Goal: Task Accomplishment & Management: Use online tool/utility

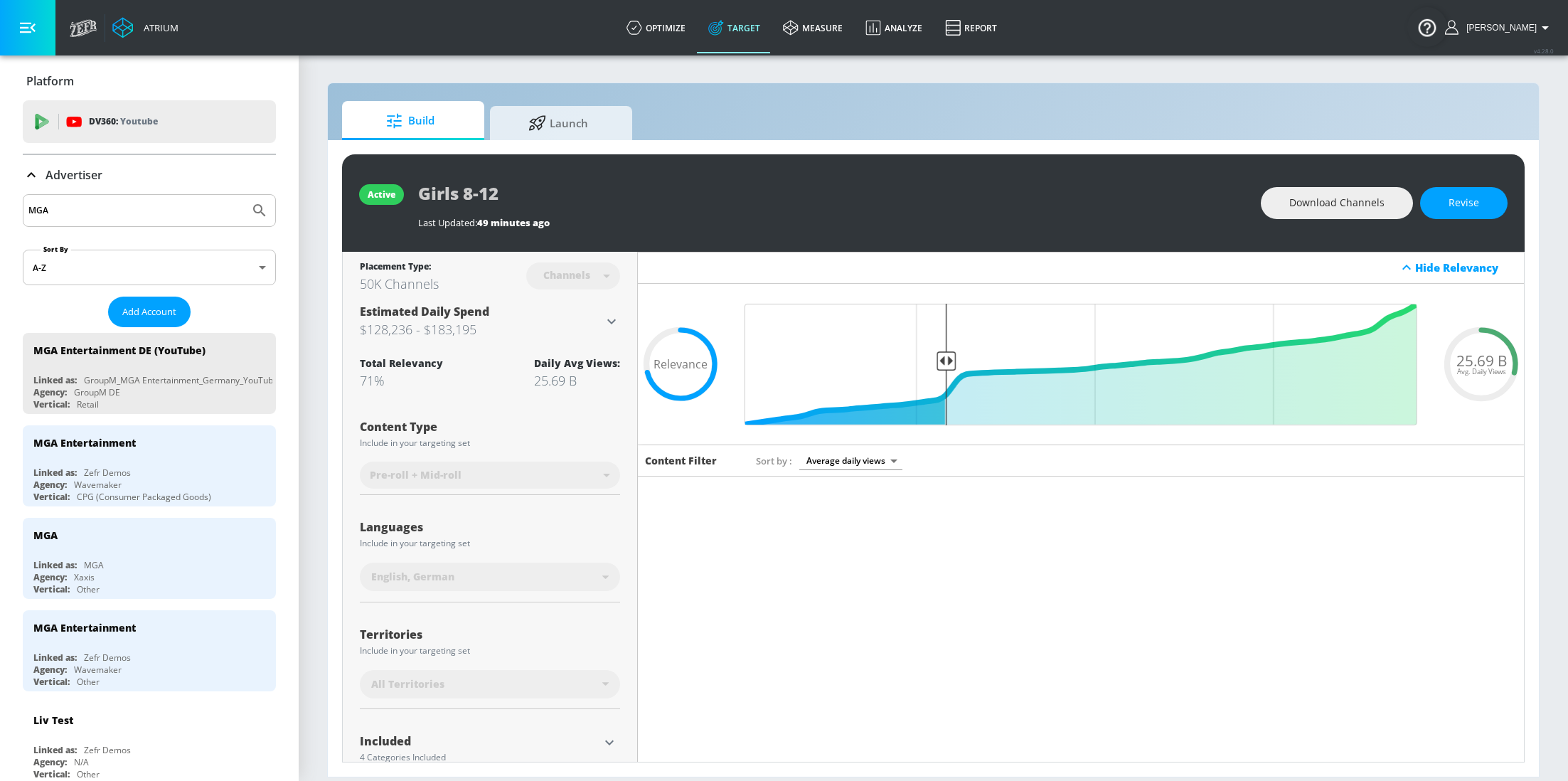
scroll to position [617, 0]
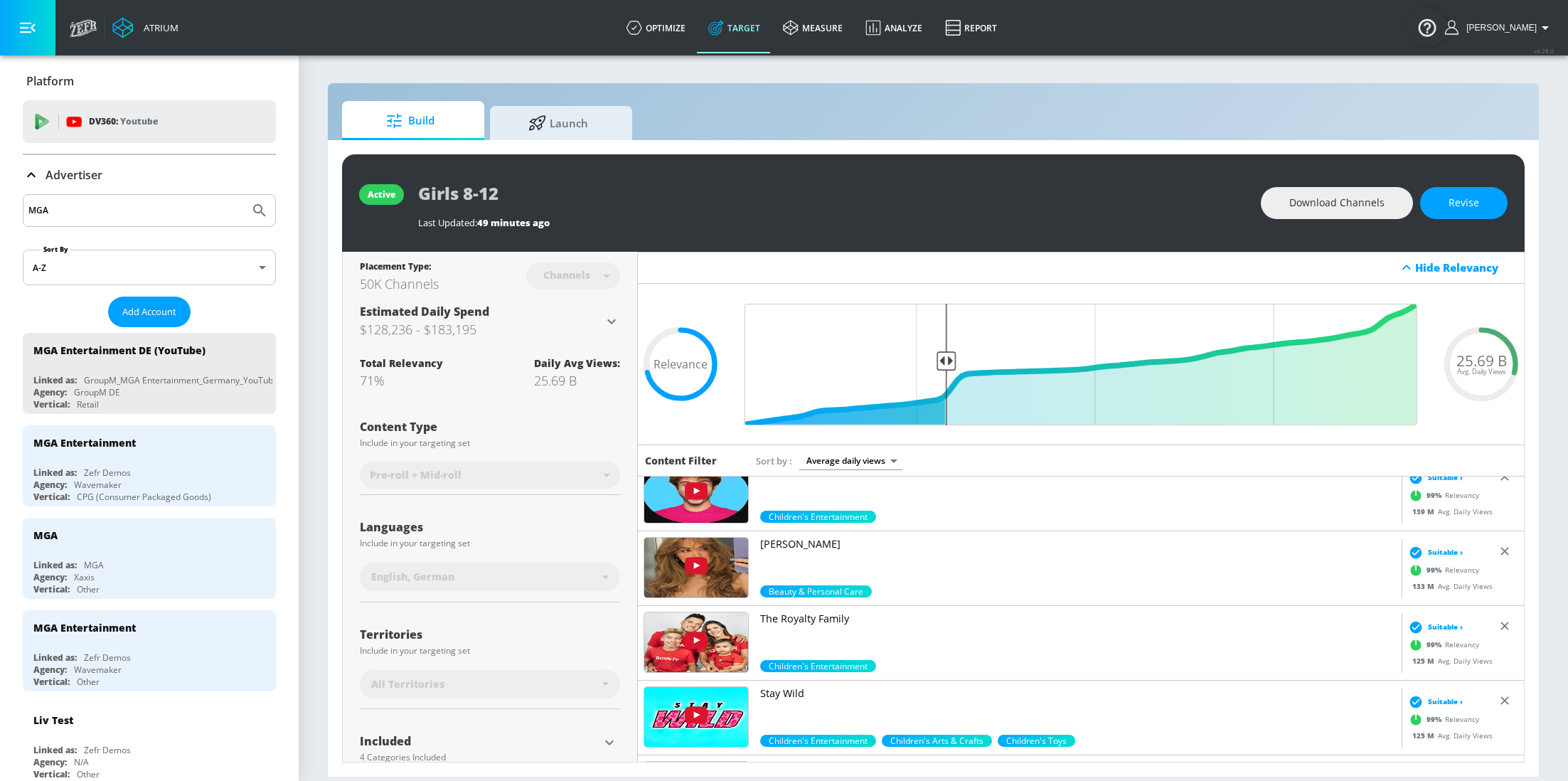
click at [99, 207] on input "MGA" at bounding box center [136, 210] width 216 height 18
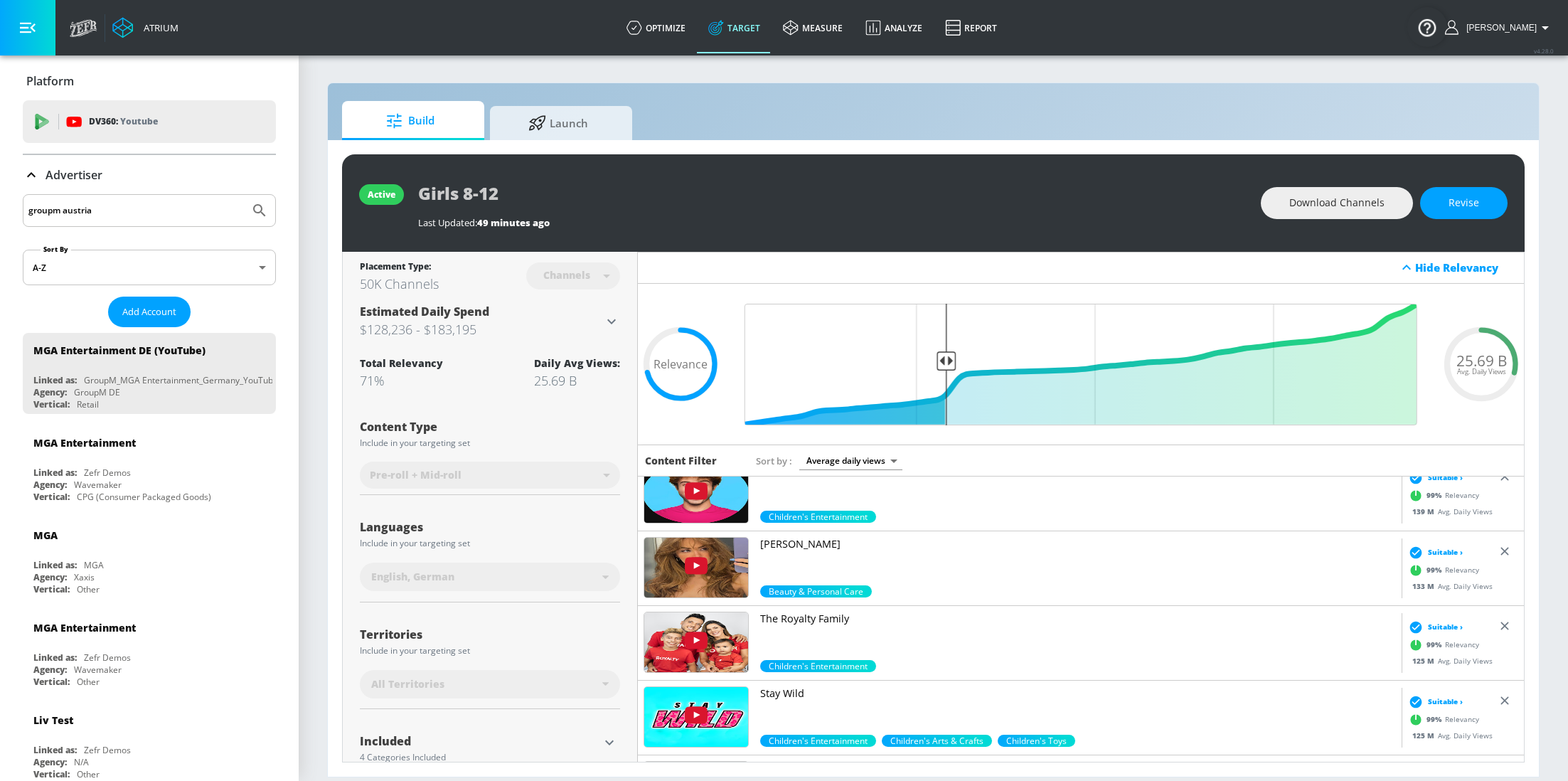
type input "groupm austria"
click at [244, 195] on button "Submit Search" at bounding box center [259, 210] width 31 height 31
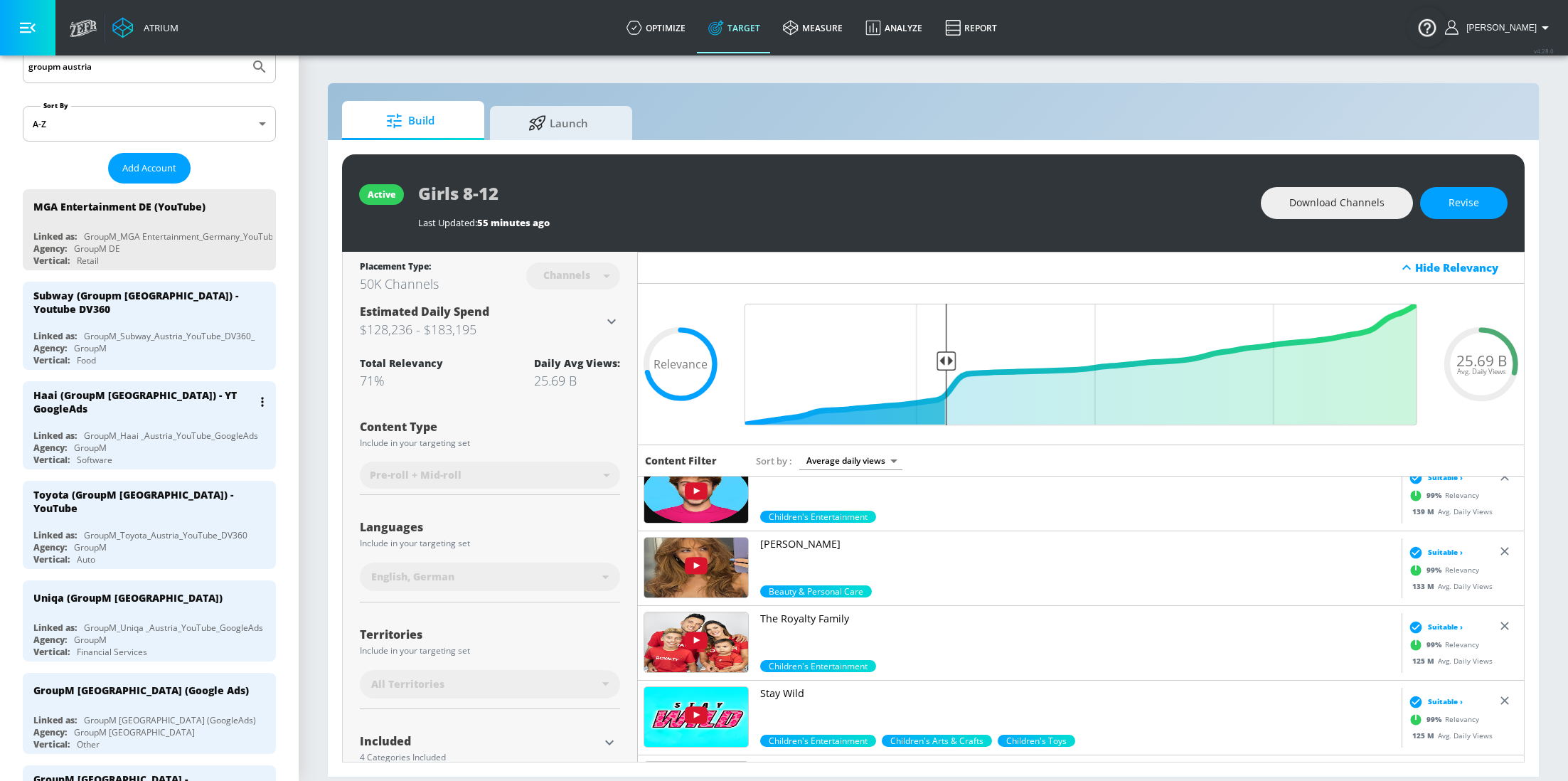
scroll to position [146, 0]
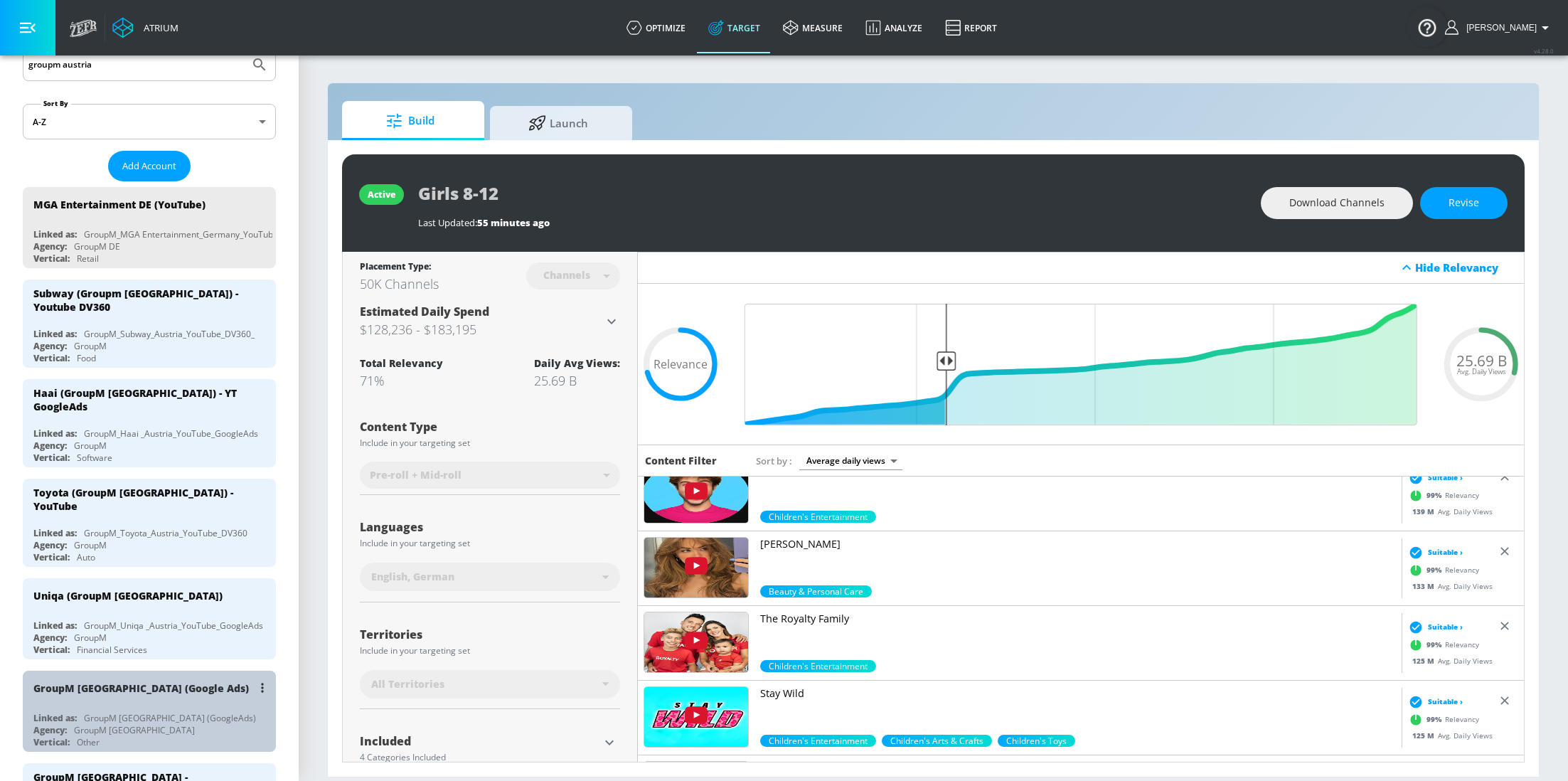
click at [119, 712] on div "GroupM [GEOGRAPHIC_DATA] (GoogleAds)" at bounding box center [170, 718] width 172 height 12
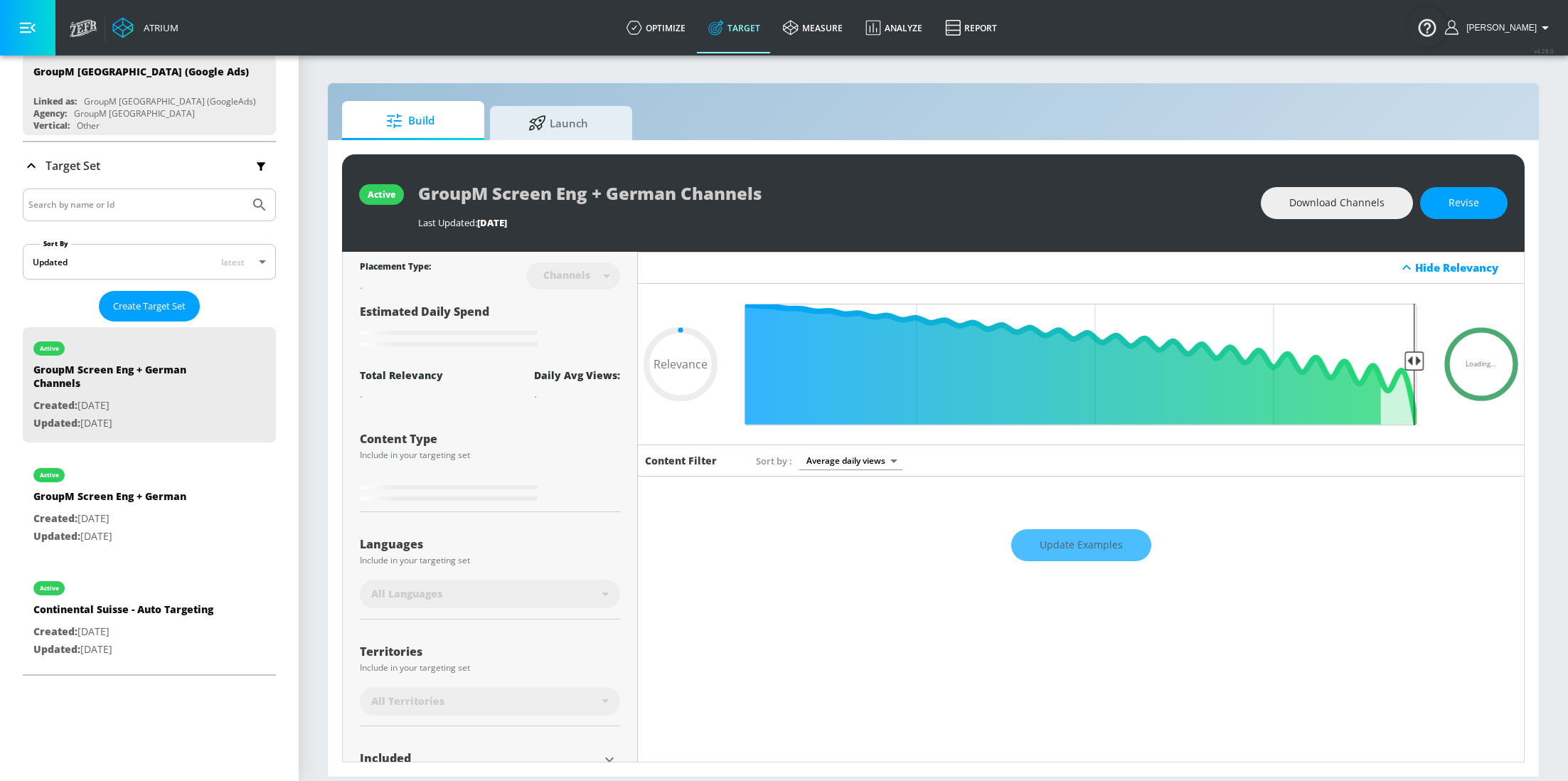
type input "0.05"
click at [580, 123] on span "Launch" at bounding box center [558, 121] width 108 height 34
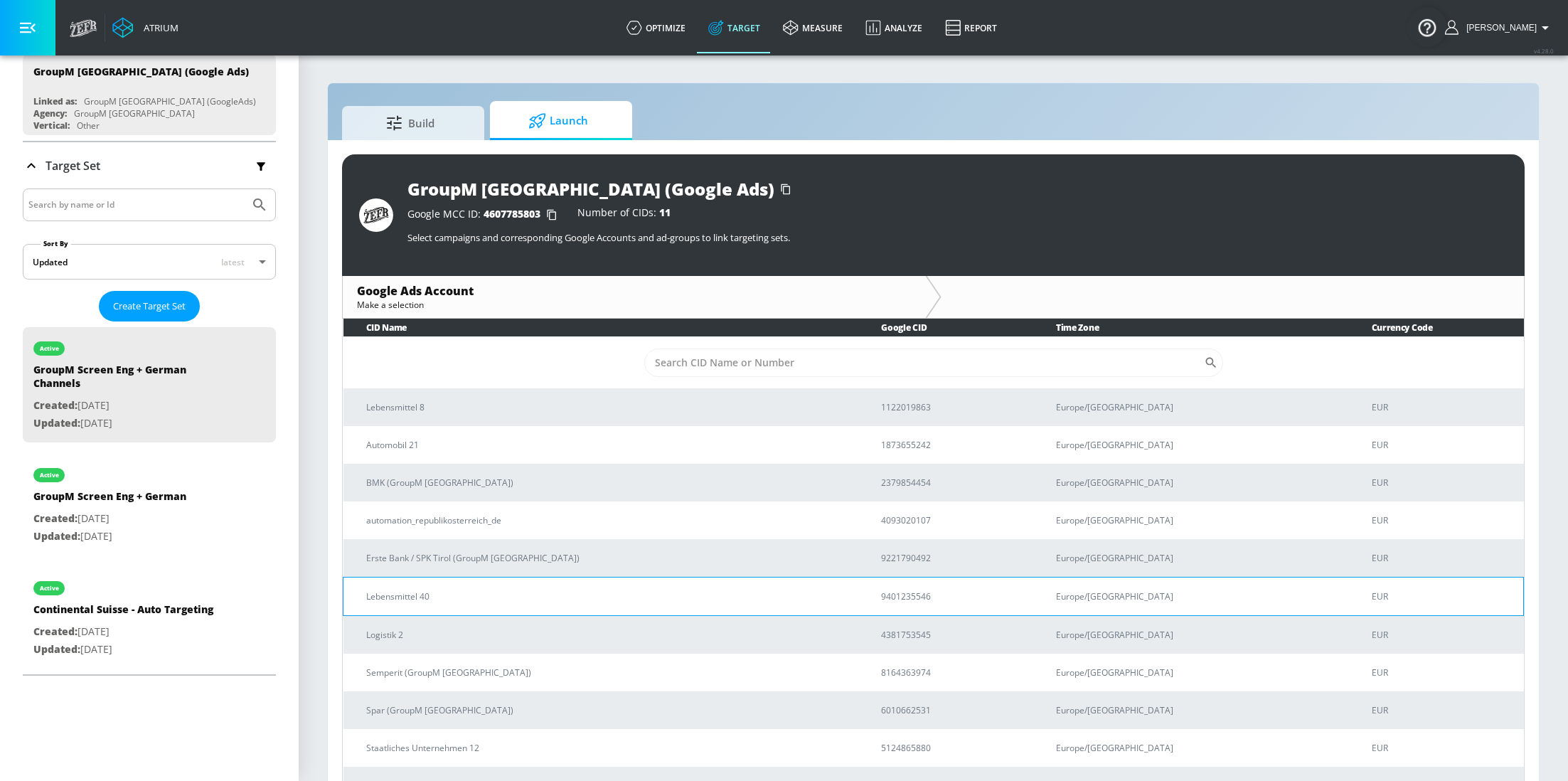
click at [485, 589] on p "Lebensmittel 40" at bounding box center [606, 597] width 480 height 15
